Goal: Navigation & Orientation: Find specific page/section

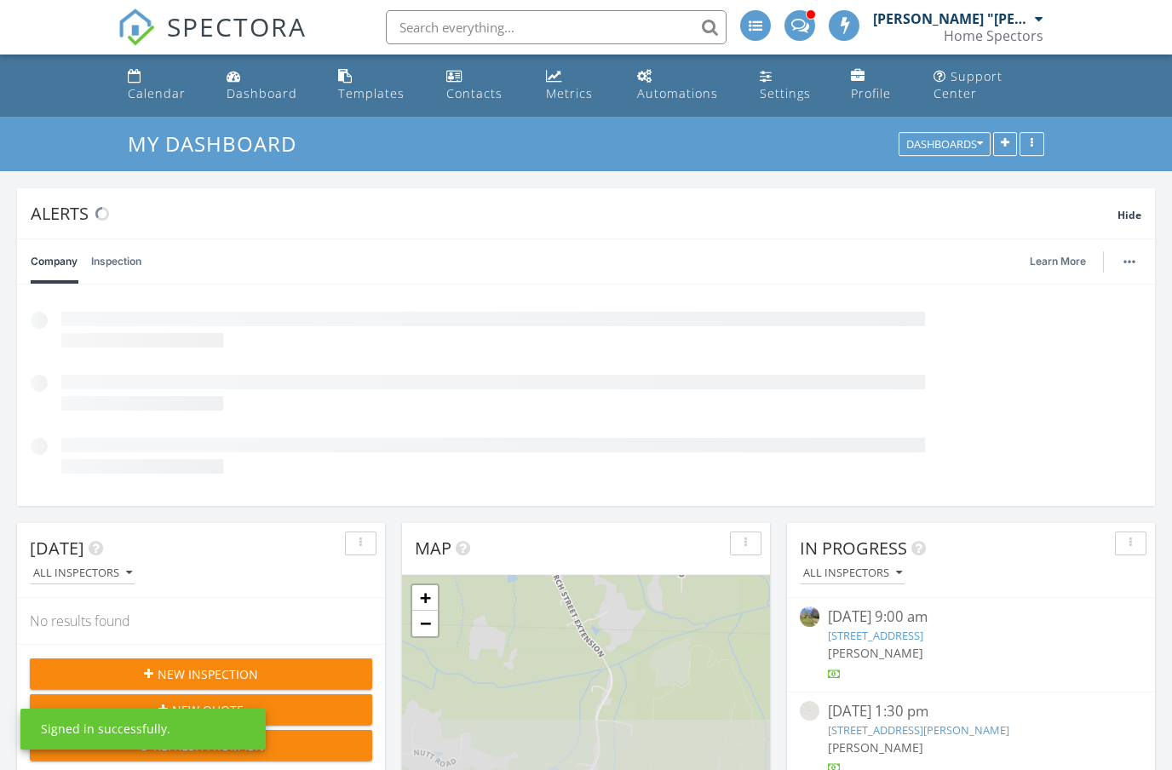
scroll to position [366, 368]
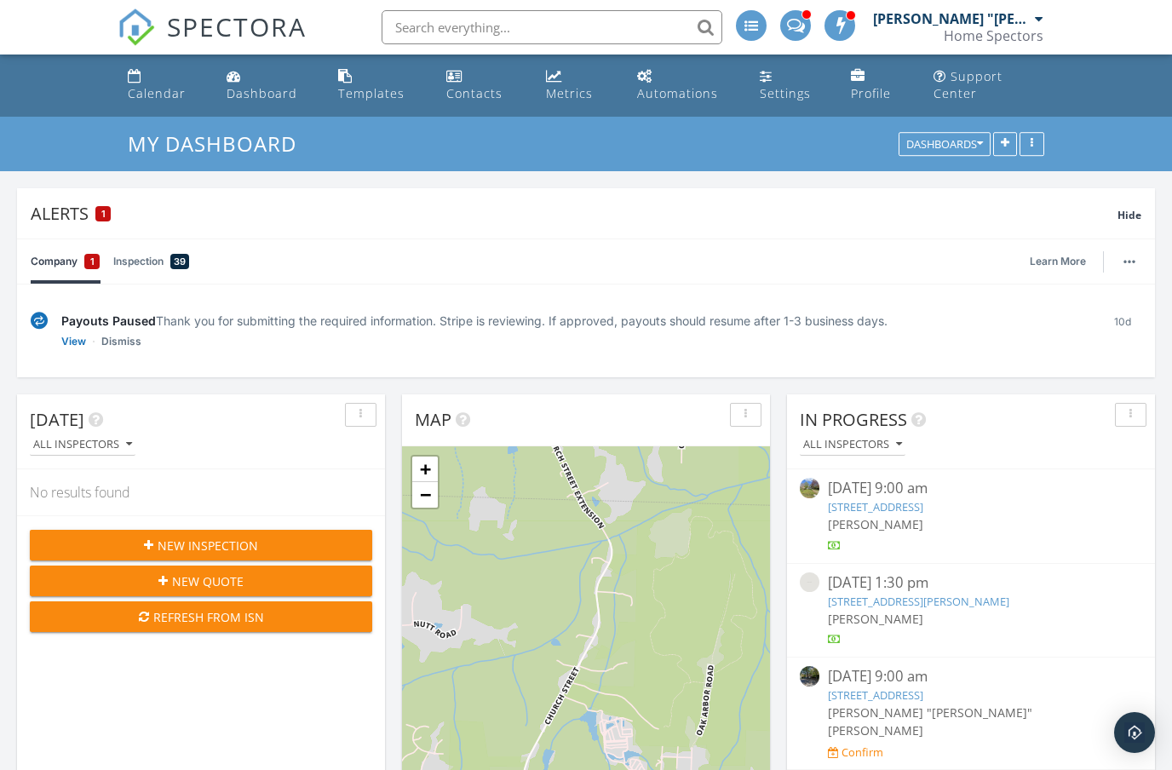
click at [576, 74] on link "Metrics" at bounding box center [577, 85] width 77 height 49
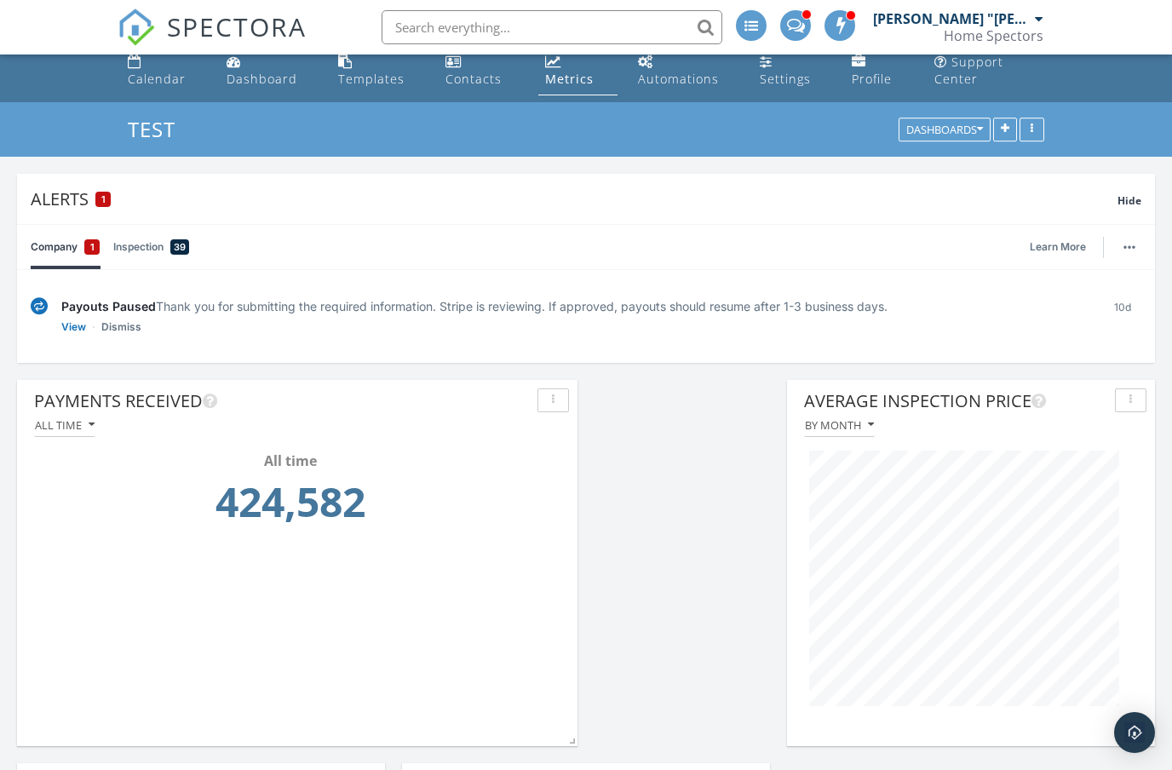
scroll to position [16, 0]
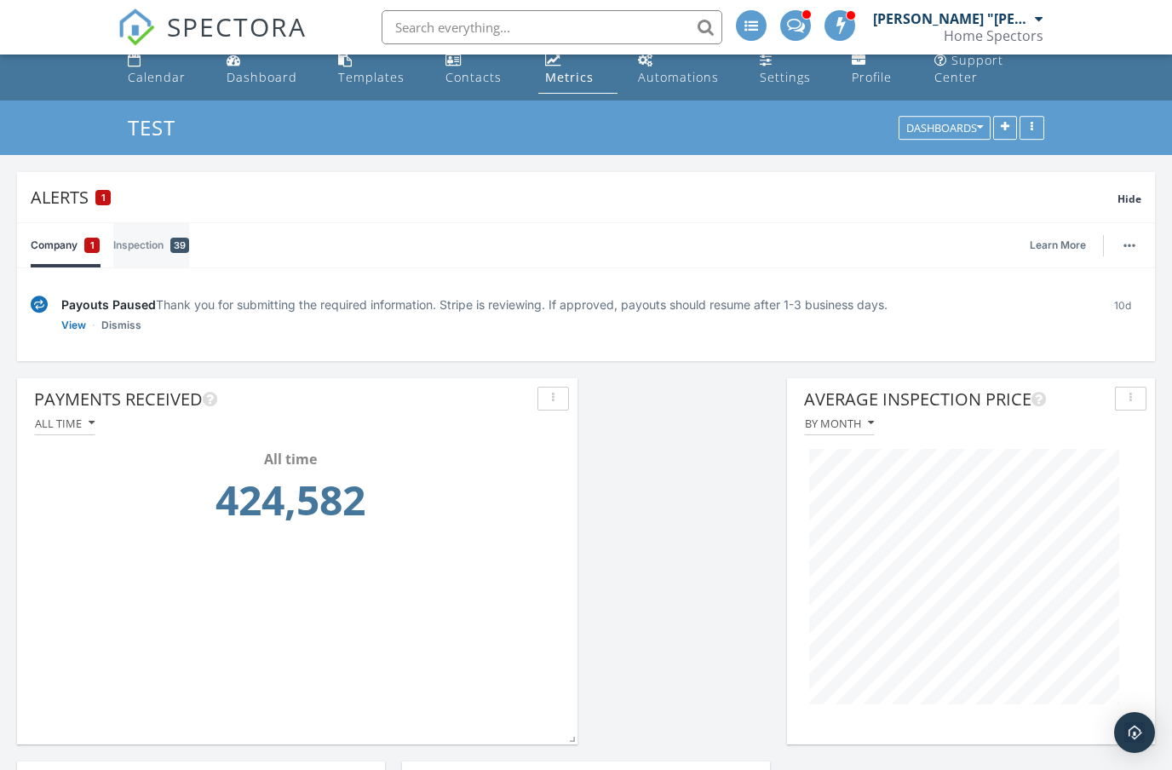
click at [146, 242] on link "Inspection 39" at bounding box center [151, 245] width 76 height 44
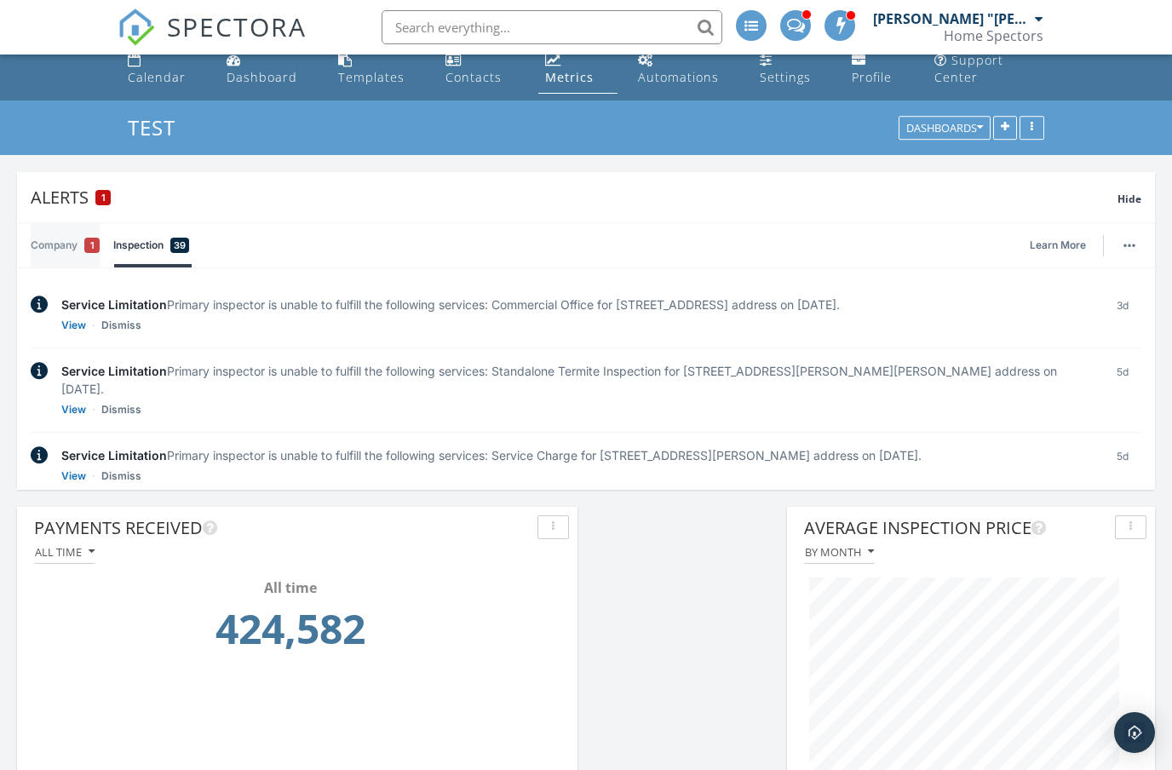
click at [46, 242] on link "Company 1" at bounding box center [65, 245] width 69 height 44
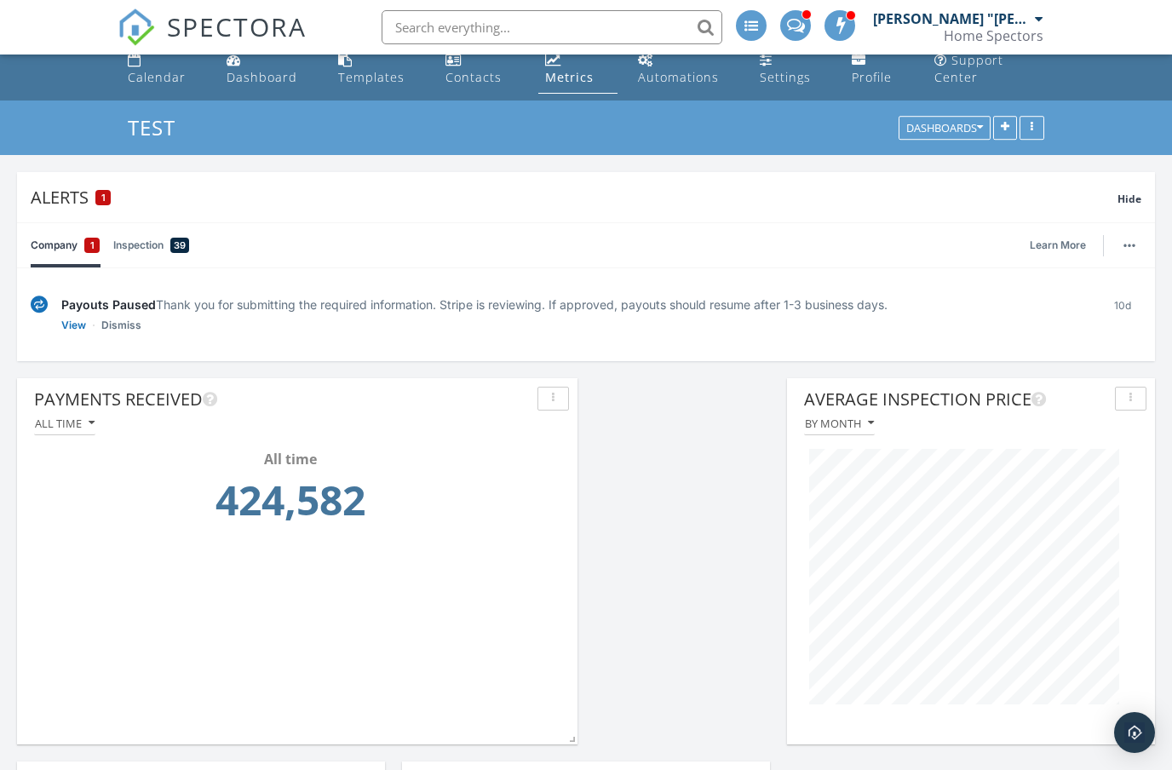
click at [127, 324] on link "Dismiss" at bounding box center [121, 325] width 40 height 17
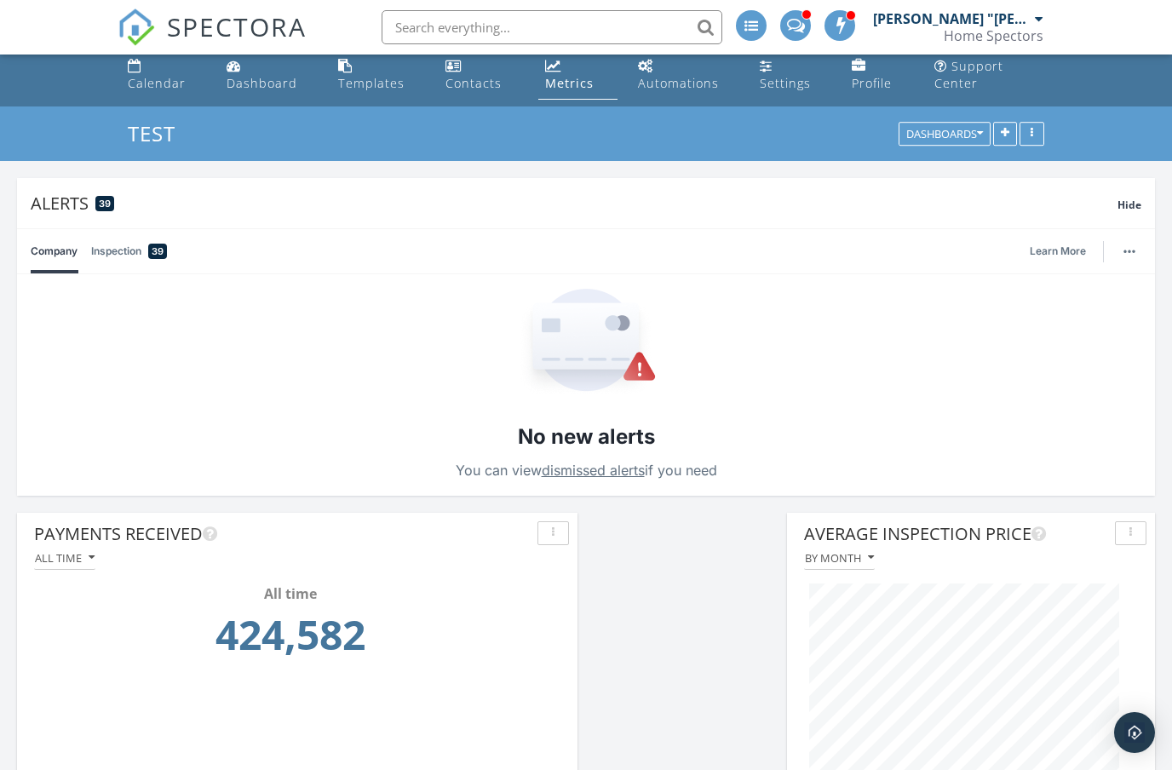
scroll to position [0, 0]
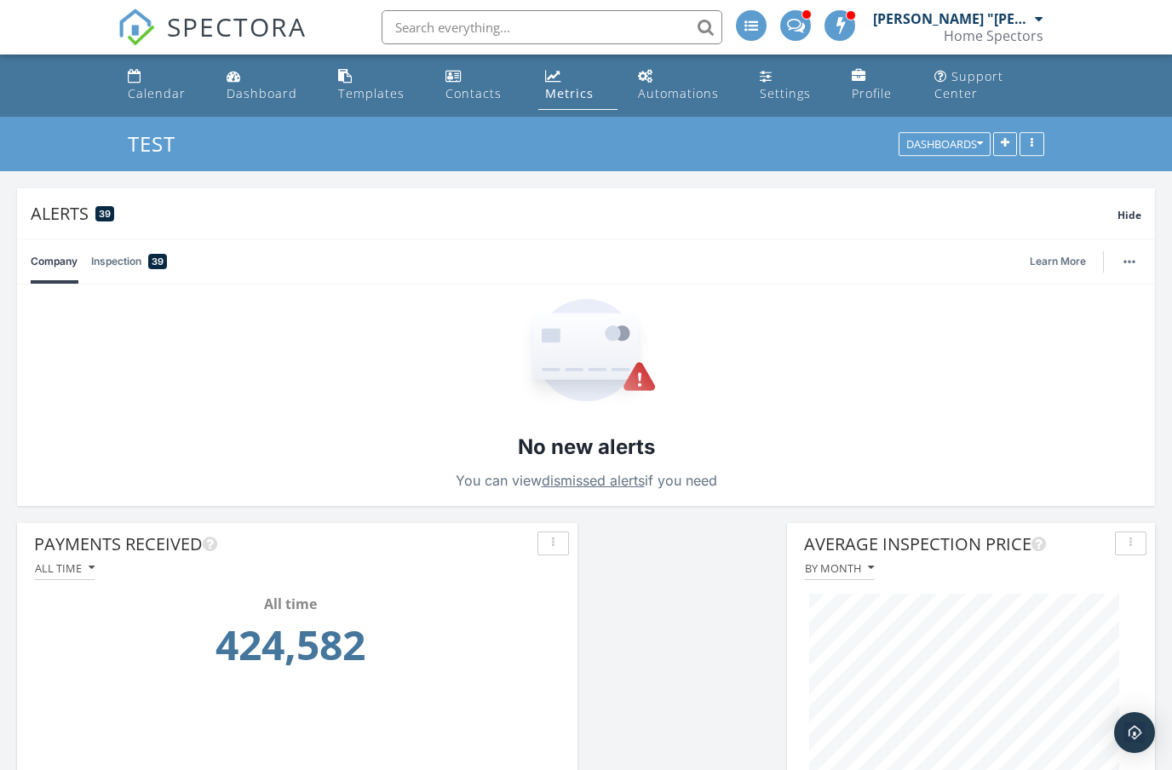
click at [571, 82] on link "Metrics" at bounding box center [577, 85] width 78 height 49
click at [962, 139] on div "Dashboards" at bounding box center [944, 145] width 77 height 12
click at [1134, 134] on div "TEST Dashboards" at bounding box center [586, 144] width 1172 height 55
click at [168, 98] on div "Calendar" at bounding box center [157, 93] width 58 height 16
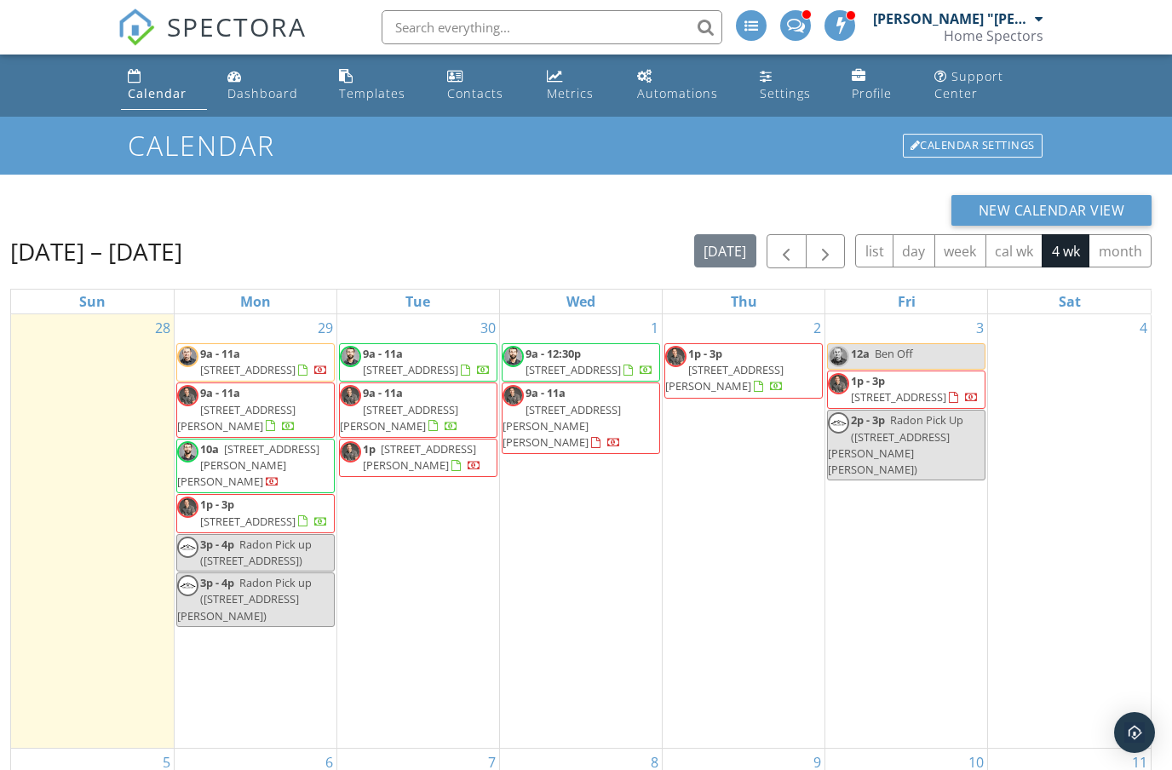
click at [244, 104] on link "Dashboard" at bounding box center [270, 85] width 98 height 49
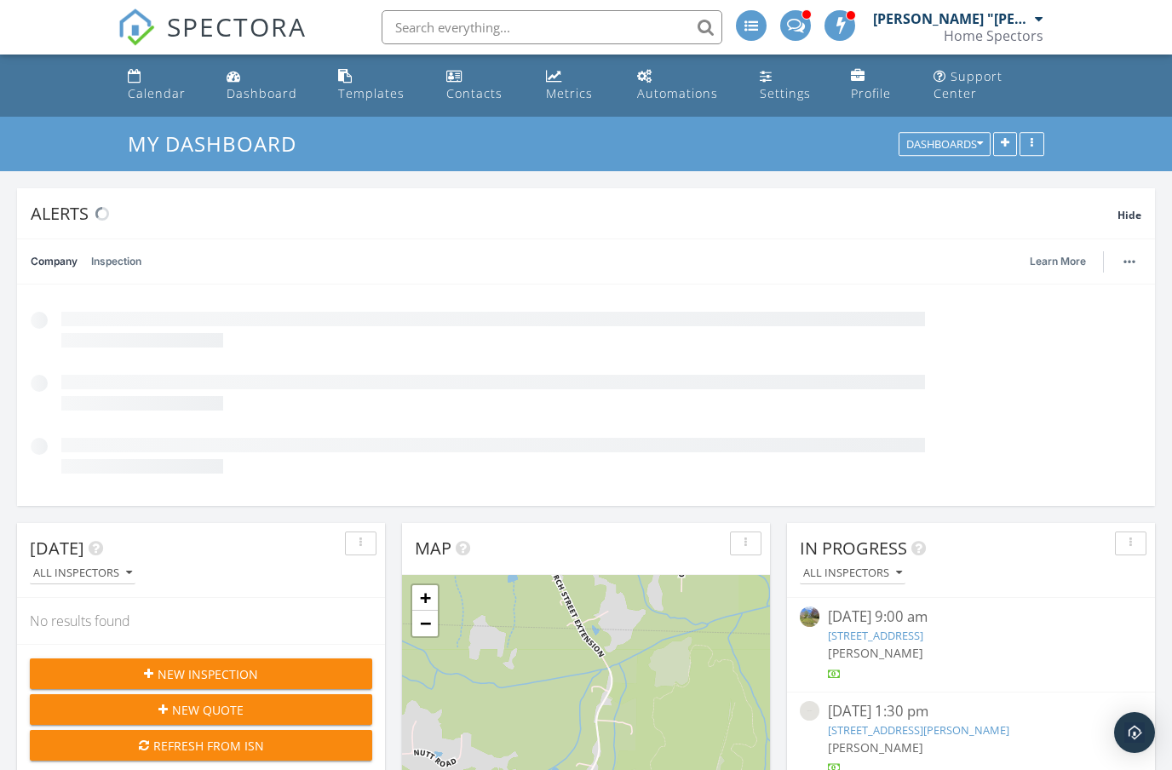
scroll to position [366, 368]
